Goal: Transaction & Acquisition: Subscribe to service/newsletter

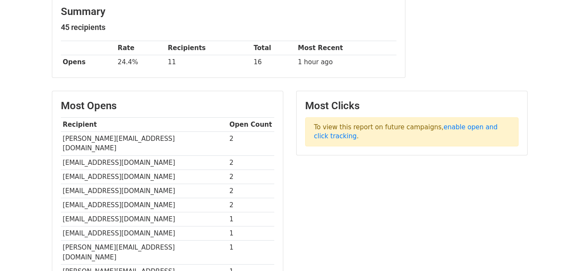
scroll to position [86, 0]
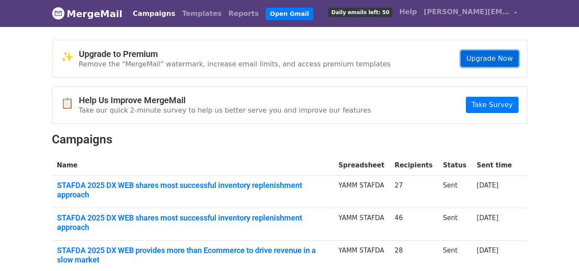
click at [487, 57] on link "Upgrade Now" at bounding box center [488, 59] width 57 height 16
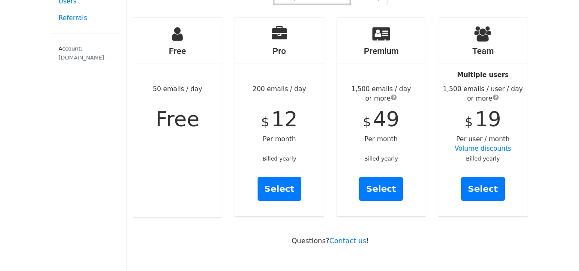
scroll to position [43, 0]
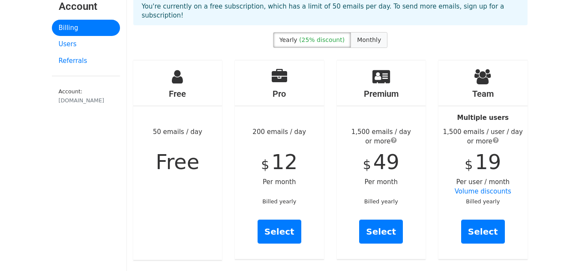
click at [358, 36] on span "Monthly" at bounding box center [369, 39] width 24 height 7
